Goal: Find specific page/section: Find specific page/section

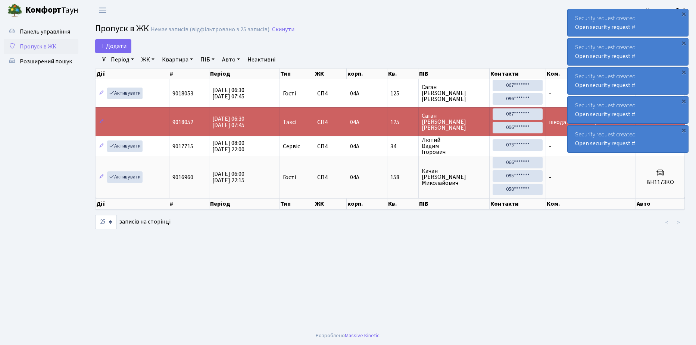
select select "25"
click at [44, 62] on span "Розширений пошук" at bounding box center [46, 61] width 52 height 8
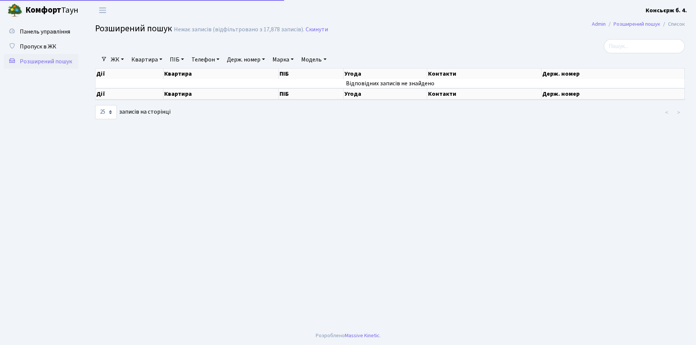
select select "25"
click at [45, 45] on span "Пропуск в ЖК" at bounding box center [38, 47] width 37 height 8
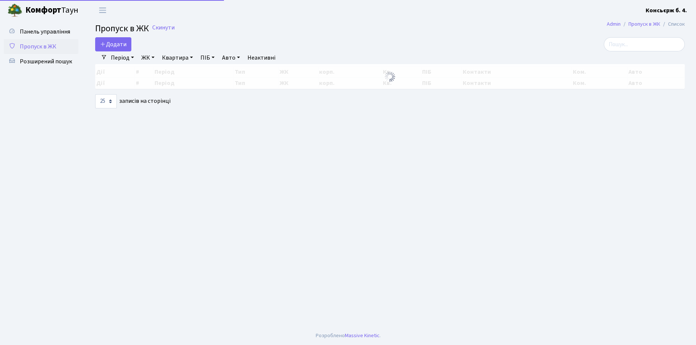
select select "25"
